Goal: Task Accomplishment & Management: Manage account settings

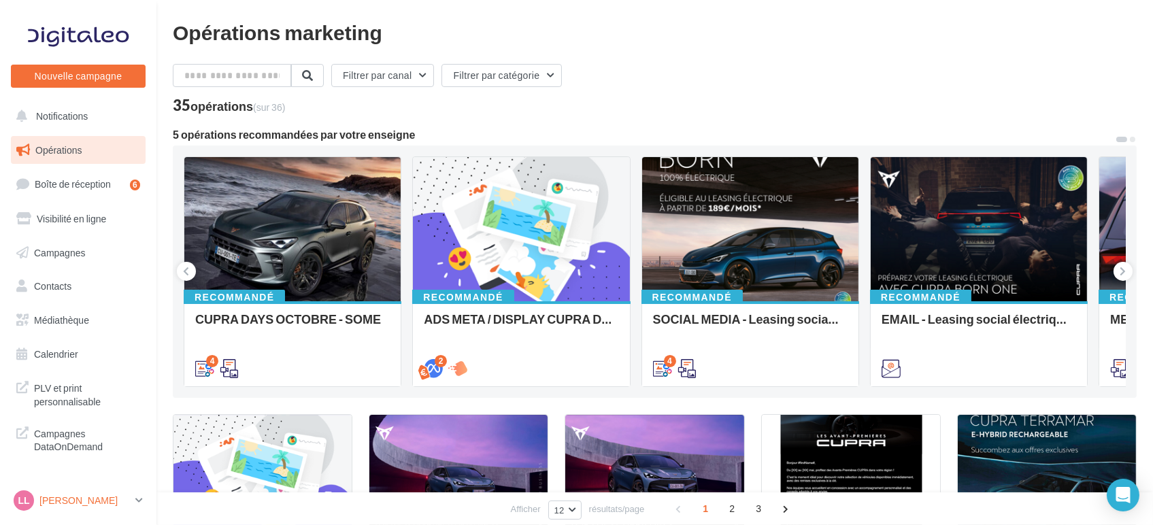
click at [107, 504] on p "[PERSON_NAME]" at bounding box center [84, 501] width 90 height 14
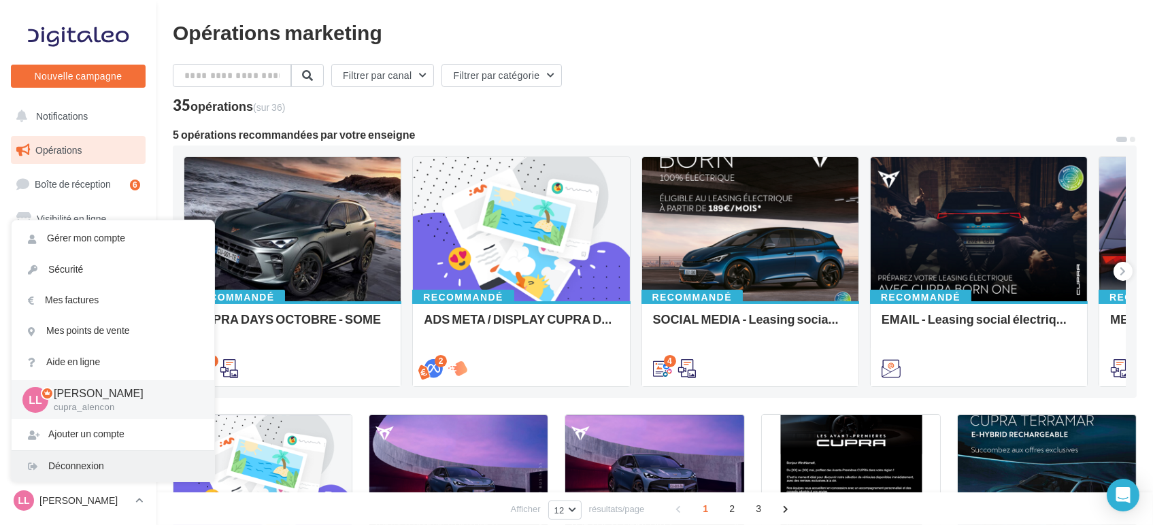
click at [97, 464] on div "Déconnexion" at bounding box center [113, 466] width 203 height 31
